Goal: Transaction & Acquisition: Purchase product/service

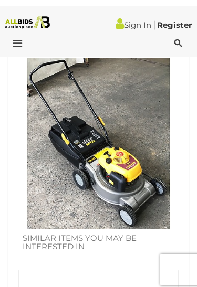
scroll to position [390, 0]
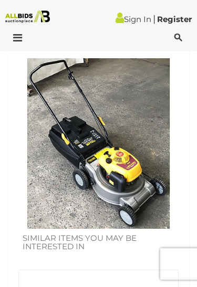
click at [119, 162] on img at bounding box center [98, 143] width 170 height 170
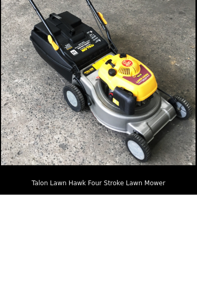
scroll to position [400, 0]
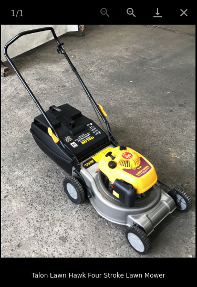
click at [116, 281] on p "Talon Lawn Hawk Four Stroke Lawn Mower" at bounding box center [98, 273] width 155 height 17
click at [116, 257] on picture at bounding box center [98, 141] width 197 height 233
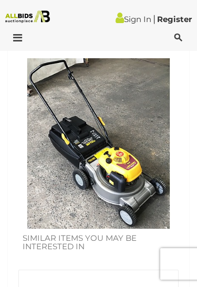
click at [123, 286] on div "1 / 1 Talon Lawn Hawk Four Stroke Lawn Mower" at bounding box center [98, 143] width 197 height 287
